Goal: Task Accomplishment & Management: Manage account settings

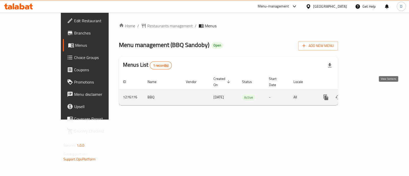
click at [365, 94] on icon "enhanced table" at bounding box center [362, 97] width 6 height 6
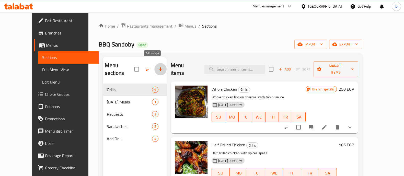
click at [157, 66] on icon "button" at bounding box center [160, 69] width 6 height 6
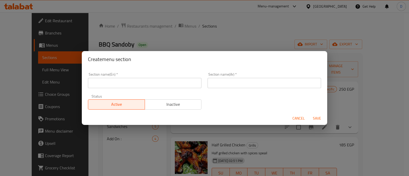
click at [140, 88] on input "text" at bounding box center [144, 83] width 113 height 10
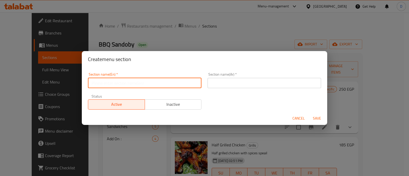
type input "Offers"
click at [237, 87] on input "text" at bounding box center [263, 83] width 113 height 10
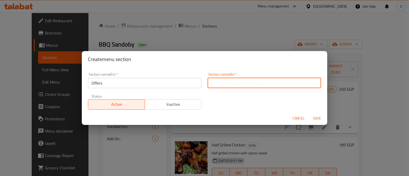
type input "العروض"
click at [315, 117] on span "Save" at bounding box center [316, 118] width 12 height 6
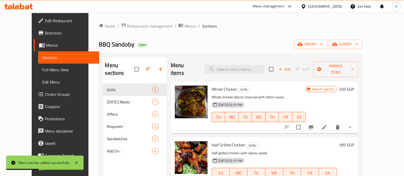
click at [145, 66] on icon "button" at bounding box center [148, 69] width 6 height 6
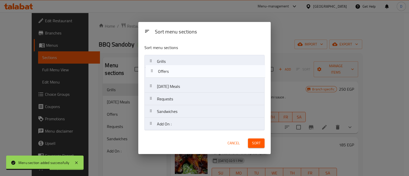
drag, startPoint x: 172, startPoint y: 88, endPoint x: 173, endPoint y: 61, distance: 27.1
click at [173, 61] on nav "Grills [DATE] Meals Offers Requests Sandwiches Add On :" at bounding box center [204, 93] width 120 height 76
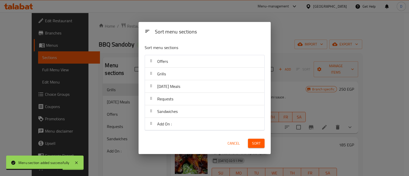
click at [252, 141] on span "Sort" at bounding box center [256, 143] width 8 height 6
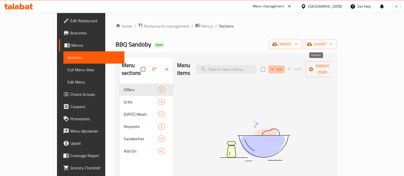
click at [283, 68] on span "Add" at bounding box center [276, 69] width 14 height 6
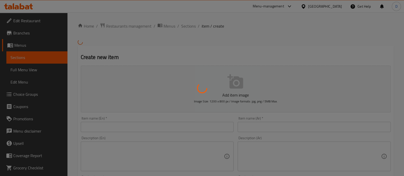
click at [307, 128] on div at bounding box center [202, 88] width 404 height 176
click at [296, 127] on div at bounding box center [202, 88] width 404 height 176
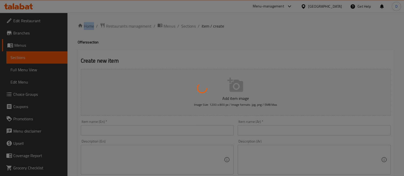
click at [296, 127] on div at bounding box center [202, 88] width 404 height 176
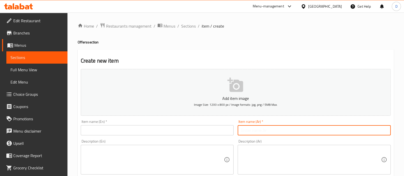
paste input "وجبه شيش"
click at [297, 131] on input "text" at bounding box center [313, 130] width 153 height 10
type input "وجبه شيش"
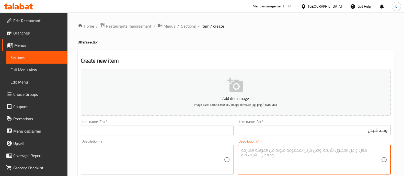
click at [342, 151] on textarea at bounding box center [311, 160] width 140 height 24
paste textarea "٣٠٠جرام مع روز وبطاطس وطحينه"
click at [365, 151] on textarea "٣٠٠جرام مع روز وبطاطس وطحينه" at bounding box center [311, 160] width 140 height 24
click at [367, 151] on textarea "٣٠٠جرام مع روز وبطاطس وطحينه" at bounding box center [311, 160] width 140 height 24
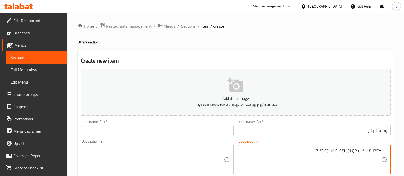
click at [347, 150] on textarea "٣٠٠جرام شيش مع روز وبطاطس وطحينه" at bounding box center [311, 160] width 140 height 24
click at [321, 149] on textarea "٣٠٠جرام شيش مع ارز وبطاطس وطحينه" at bounding box center [311, 160] width 140 height 24
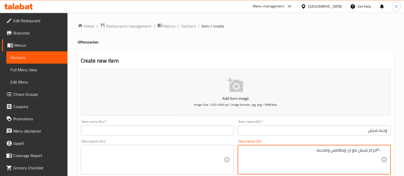
type textarea "٣٠٠جرام شيش مع ارز وبطاطس وطحينه"
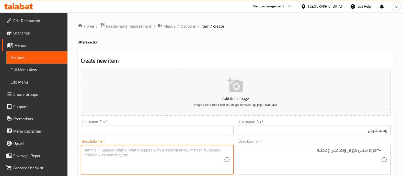
click at [172, 150] on textarea at bounding box center [154, 160] width 140 height 24
paste textarea "300 grams of shish with rice, potatoes and tahini"
type textarea "300 grams of shish with rice, potatoes and tahini"
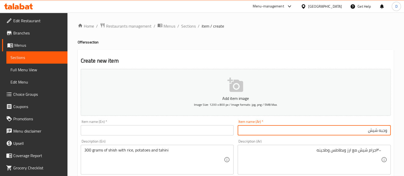
click at [250, 129] on input "وجبه شيش" at bounding box center [313, 130] width 153 height 10
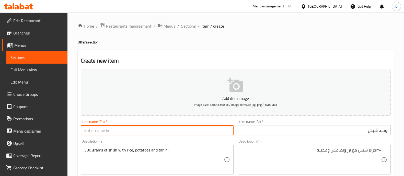
click at [181, 128] on input "text" at bounding box center [157, 130] width 153 height 10
paste input "Shish meal"
type input "Shish meal"
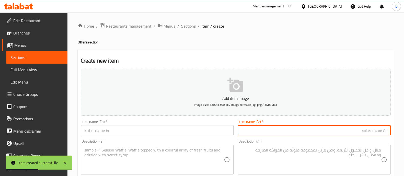
click at [300, 128] on input "text" at bounding box center [313, 130] width 153 height 10
paste input "وجبه مشكل شيش وكفته"
type input "وجبه مشكل شيش وكفته"
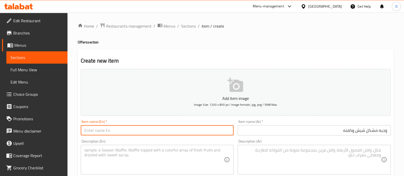
click at [170, 132] on input "text" at bounding box center [157, 130] width 153 height 10
paste input "Mixed shish and kofta meal"
type input "Mixed shish and kofta meal"
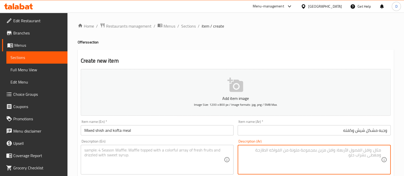
click at [334, 163] on textarea at bounding box center [311, 160] width 140 height 24
paste textarea "٣٠٠جرام مع بطاطس وطحينه"
type textarea "٣٠٠جرام مشكل مع بطاطس وطحينه"
click at [193, 161] on textarea at bounding box center [154, 160] width 140 height 24
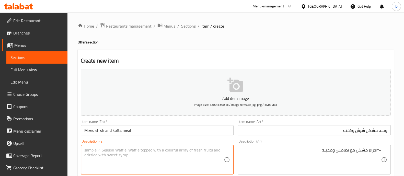
paste textarea "300 grams of mixed vegetables with potatoes and tahini"
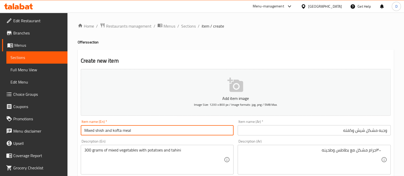
drag, startPoint x: 95, startPoint y: 131, endPoint x: 121, endPoint y: 133, distance: 25.6
click at [121, 133] on input "Mixed shish and kofta meal" at bounding box center [157, 130] width 153 height 10
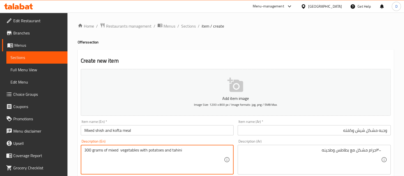
paste textarea "shish and kofta"
click at [157, 152] on textarea "300 grams of mixed shish and kofta vegetables with potatoes and tahini" at bounding box center [154, 160] width 140 height 24
click at [196, 157] on textarea "300 grams of mixed shish and kofta with potatoes and tahini" at bounding box center [154, 160] width 140 height 24
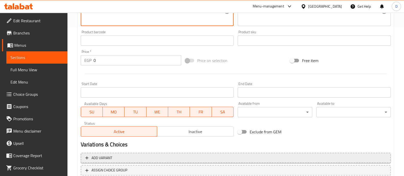
scroll to position [184, 0]
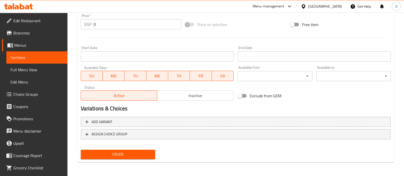
type textarea "300 grams of mixed shish and kofta with potatoes and tahini"
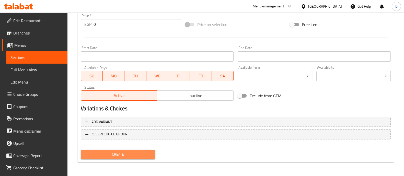
click at [131, 151] on span "Create" at bounding box center [118, 154] width 66 height 6
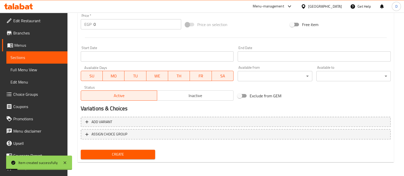
scroll to position [101, 0]
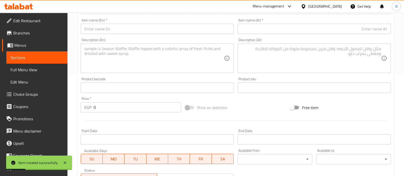
drag, startPoint x: 277, startPoint y: 34, endPoint x: 273, endPoint y: 31, distance: 5.4
click at [273, 31] on div "Item name (Ar)   * Item name (Ar) *" at bounding box center [313, 26] width 157 height 20
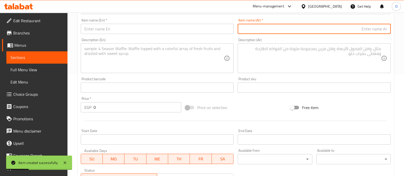
click at [273, 31] on input "text" at bounding box center [313, 29] width 153 height 10
paste input "وجبه مشكل لحوم"
type input "وجبه مشكل لحوم"
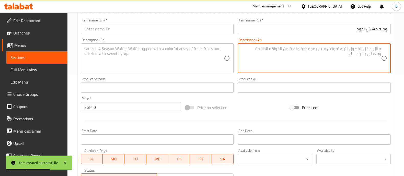
click at [331, 61] on textarea at bounding box center [311, 58] width 140 height 24
paste textarea "٣٠٠جرام سجق وكبده معوبطاطس ورز وطحينه"
click at [341, 49] on textarea "٣٠٠جرام سجق وكبده معوبطاطس ورز وطحينه" at bounding box center [311, 58] width 140 height 24
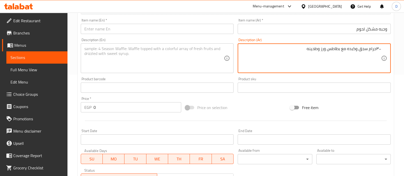
click at [324, 49] on textarea "٣٠٠جرام سجق وكبده مع بطاطس ورز وطحينه" at bounding box center [311, 58] width 140 height 24
click at [341, 47] on textarea "٣٠٠جرام سجق وكبده مع بطاطس و ارز وطحينه" at bounding box center [311, 58] width 140 height 24
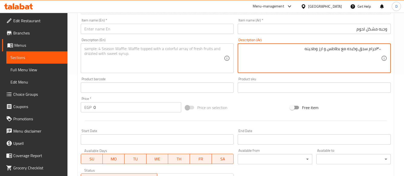
type textarea "٣٠٠جرام سجق وكبده مع بطاطس و ارز وطحينه"
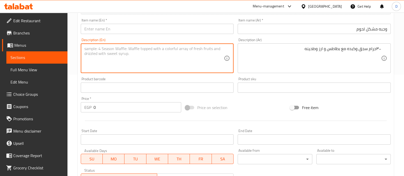
click at [188, 58] on textarea at bounding box center [154, 58] width 140 height 24
paste textarea "300 grams of sausage and liver with potatoes, rice and tahini"
type textarea "300 grams of sausage and liver with potatoes, rice and tahini"
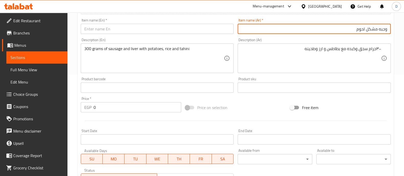
click at [295, 25] on input "وجبه مشكل لحوم" at bounding box center [313, 29] width 153 height 10
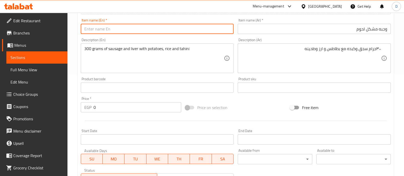
click at [216, 26] on input "text" at bounding box center [157, 29] width 153 height 10
paste input "Mixed meat meal"
type input "Mixed meat meal"
click at [158, 108] on input "0" at bounding box center [137, 107] width 88 height 10
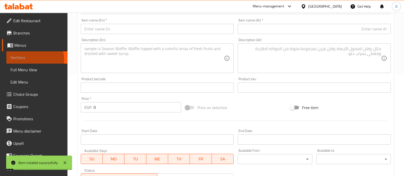
click at [34, 59] on span "Sections" at bounding box center [36, 57] width 53 height 6
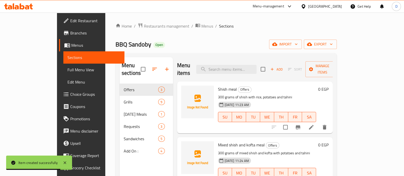
click at [328, 86] on h6 "0 EGP" at bounding box center [323, 89] width 10 height 7
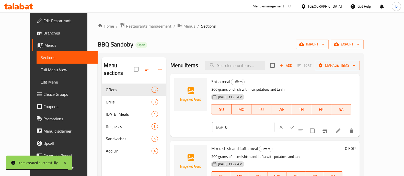
click at [305, 122] on div "EGP 0 ​" at bounding box center [258, 127] width 94 height 11
drag, startPoint x: 324, startPoint y: 90, endPoint x: 319, endPoint y: 84, distance: 6.9
click at [305, 122] on div "EGP 0 ​" at bounding box center [258, 127] width 94 height 11
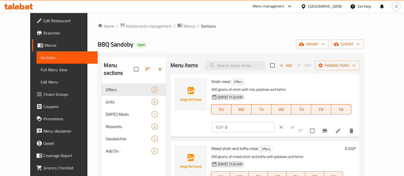
click at [274, 122] on input "0" at bounding box center [249, 127] width 49 height 10
click at [274, 122] on input "2" at bounding box center [249, 127] width 49 height 10
type input "262.5"
click at [295, 125] on icon "ok" at bounding box center [292, 127] width 5 height 5
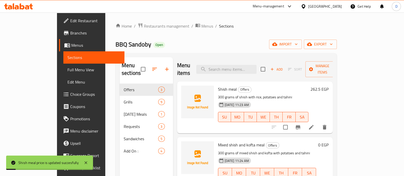
click at [328, 141] on h6 "0 EGP" at bounding box center [323, 144] width 10 height 7
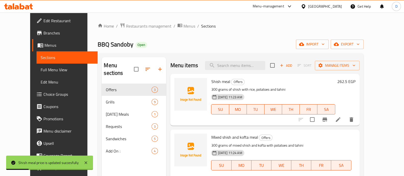
paste input "262.5"
type input "262.5"
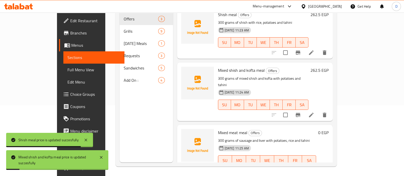
scroll to position [71, 0]
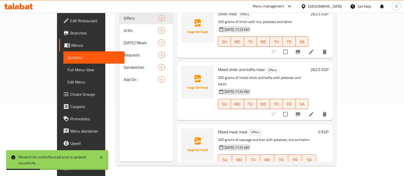
click at [328, 128] on h6 "0 EGP" at bounding box center [323, 131] width 10 height 7
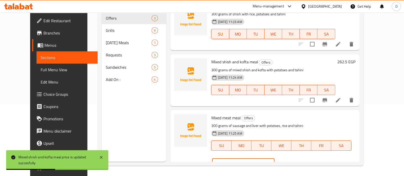
click at [274, 158] on input "0" at bounding box center [249, 163] width 49 height 10
paste input "262.5"
type input "262.5"
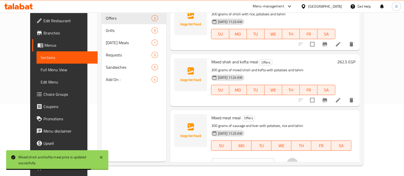
click at [298, 158] on button "ok" at bounding box center [291, 163] width 11 height 11
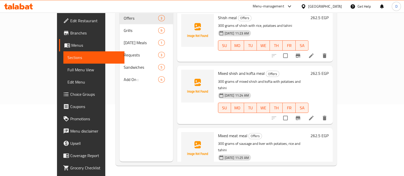
scroll to position [0, 0]
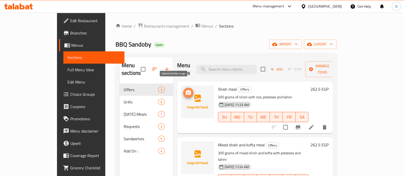
click at [185, 90] on icon "upload picture" at bounding box center [188, 93] width 6 height 6
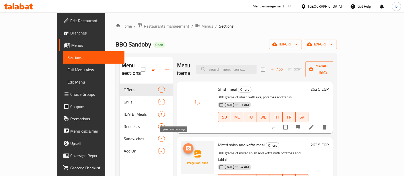
click at [185, 145] on icon "upload picture" at bounding box center [188, 148] width 6 height 6
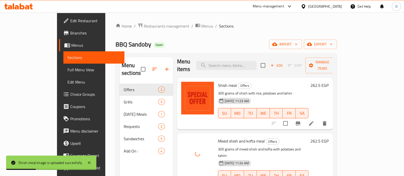
scroll to position [71, 0]
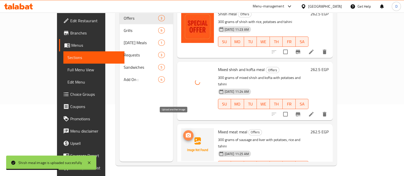
click at [186, 133] on icon "upload picture" at bounding box center [188, 135] width 5 height 5
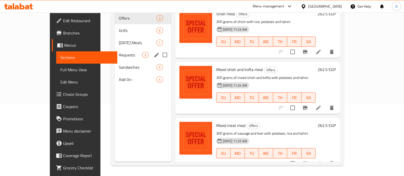
scroll to position [0, 0]
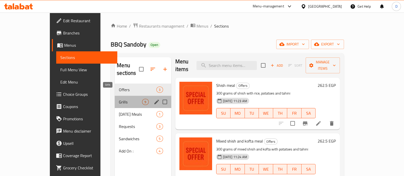
click at [119, 99] on span "Grills" at bounding box center [130, 102] width 23 height 6
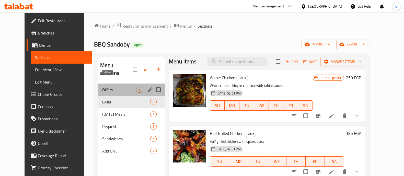
click at [112, 87] on span "Offers" at bounding box center [119, 90] width 34 height 6
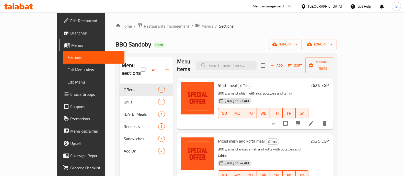
click at [115, 48] on span "BBQ Sandoby" at bounding box center [133, 44] width 36 height 11
